Goal: Information Seeking & Learning: Learn about a topic

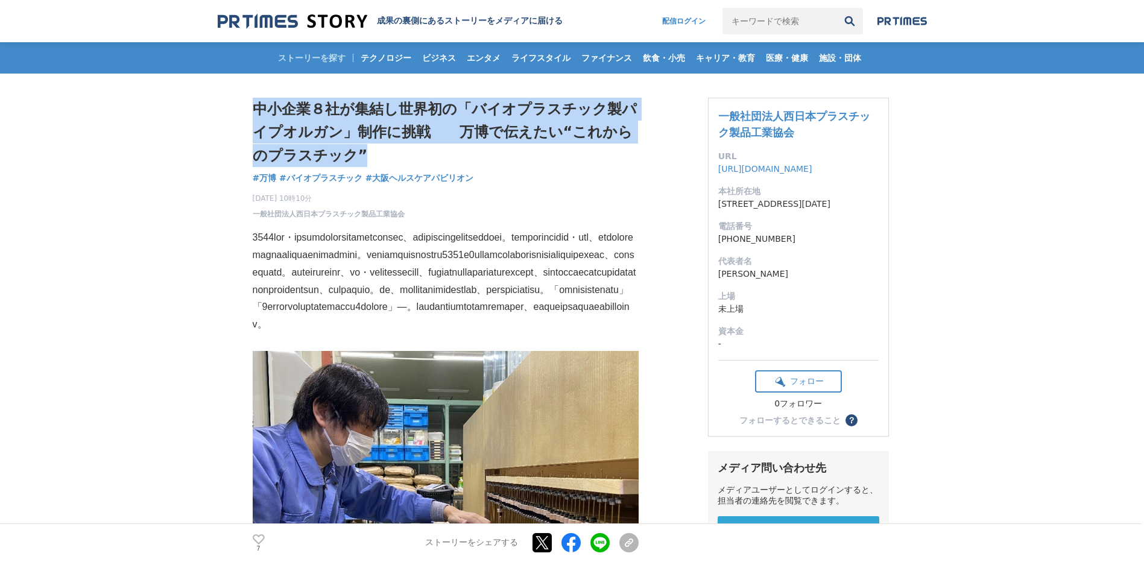
drag, startPoint x: 253, startPoint y: 107, endPoint x: 350, endPoint y: 154, distance: 107.9
click at [350, 154] on h1 "中小企業８社が集結し世界初の「バイオプラスチック製パイプオルガン」制作に挑戦　　万博で伝えたい“これからのプラスチック”" at bounding box center [446, 132] width 386 height 69
copy h1 "中小企業８社が集結し世界初の「バイオプラスチック製パイプオルガン」制作に挑戦　　万博で伝えたい“これからのプラスチック”"
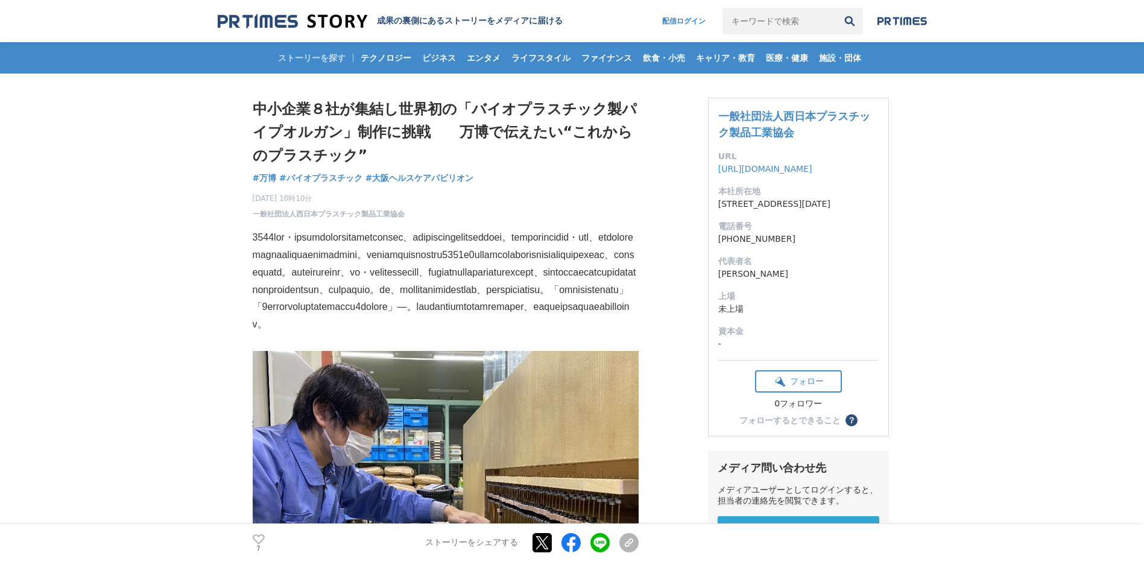
drag, startPoint x: 471, startPoint y: 108, endPoint x: 334, endPoint y: 131, distance: 138.8
click at [334, 130] on h1 "中小企業８社が集結し世界初の「バイオプラスチック製パイプオルガン」制作に挑戦　　万博で伝えたい“これからのプラスチック”" at bounding box center [446, 132] width 386 height 69
copy h1 "バイオプラスチック製パイプオルガン"
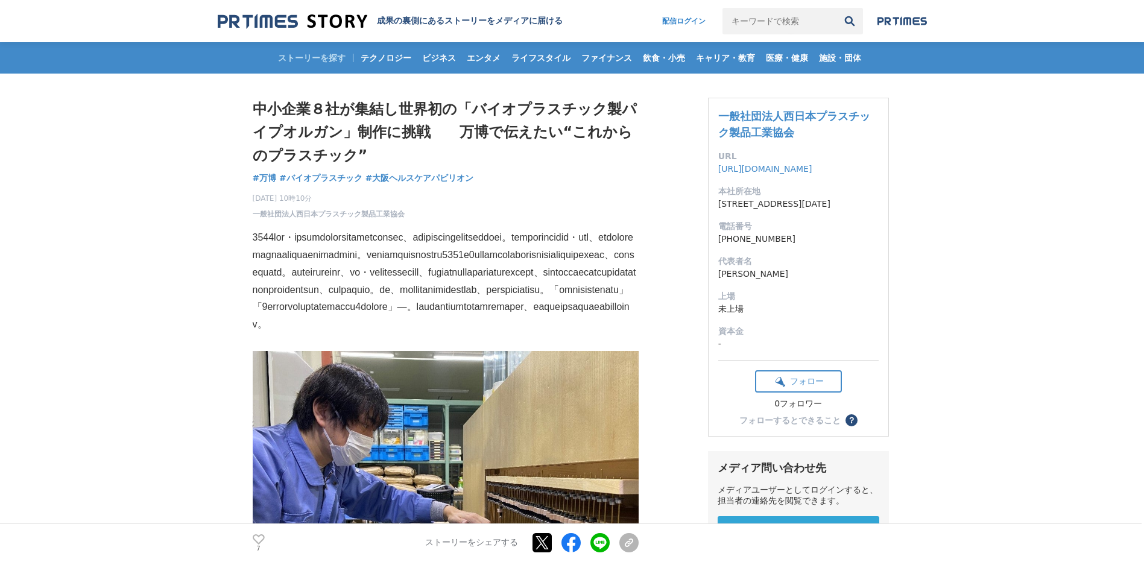
click at [485, 302] on p at bounding box center [446, 281] width 386 height 104
